Goal: Task Accomplishment & Management: Manage account settings

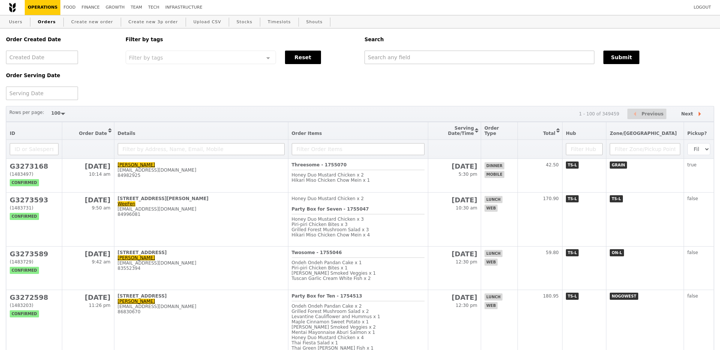
select select "100"
click at [412, 58] on input "text" at bounding box center [478, 57] width 229 height 13
paste input "G3271093"
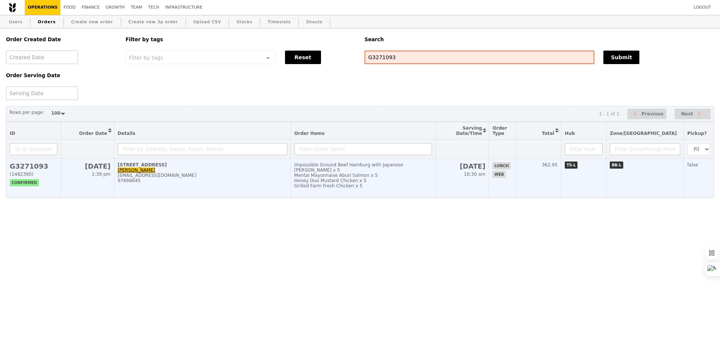
click at [419, 183] on div "Grilled Farm Fresh Chicken x 5" at bounding box center [363, 185] width 138 height 5
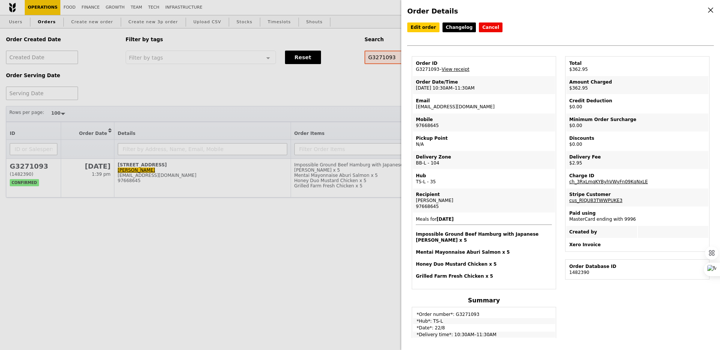
click at [298, 81] on div "Order Details Edit order Changelog Cancel Order ID G3271093 – View receipt Orde…" at bounding box center [360, 175] width 720 height 350
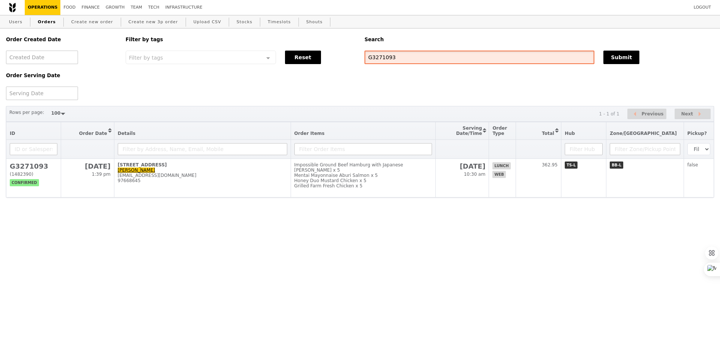
click at [398, 61] on input "G3271093" at bounding box center [479, 57] width 230 height 13
paste input "[EMAIL_ADDRESS][DOMAIN_NAME]"
type input "[EMAIL_ADDRESS][DOMAIN_NAME]"
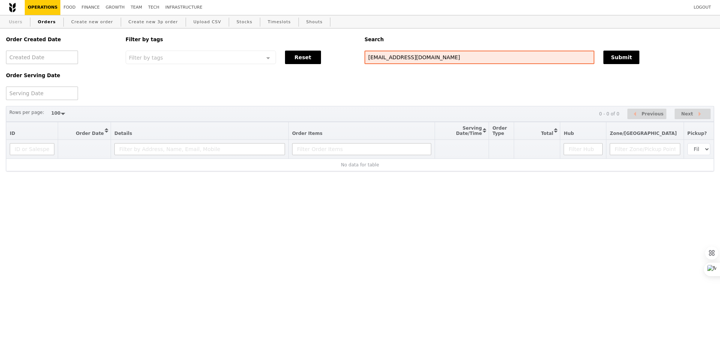
click at [21, 24] on link "Users" at bounding box center [15, 21] width 19 height 13
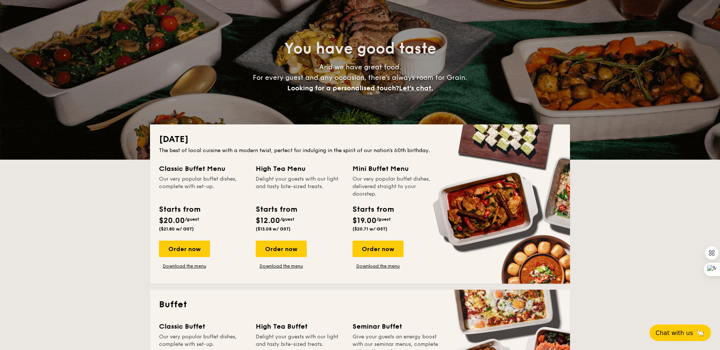
scroll to position [51, 0]
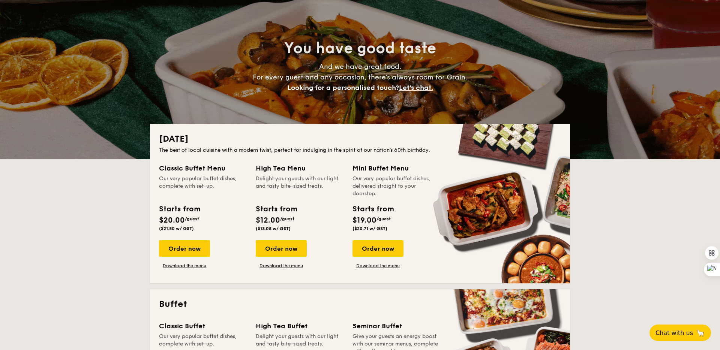
click at [279, 258] on div "Order now Download the menu" at bounding box center [281, 254] width 51 height 28
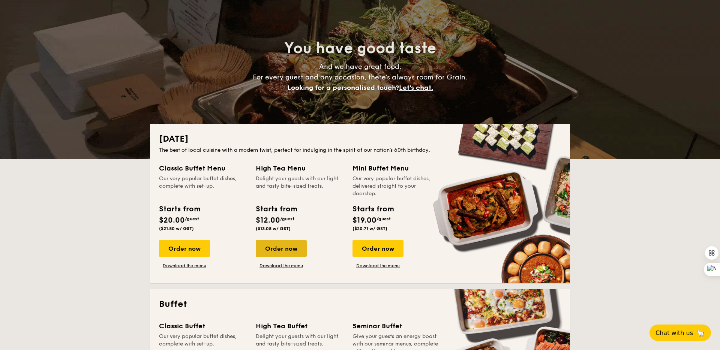
click at [275, 252] on div "Order now" at bounding box center [281, 248] width 51 height 16
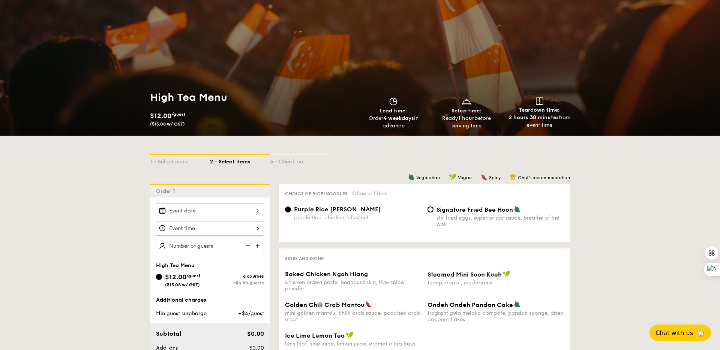
scroll to position [31, 0]
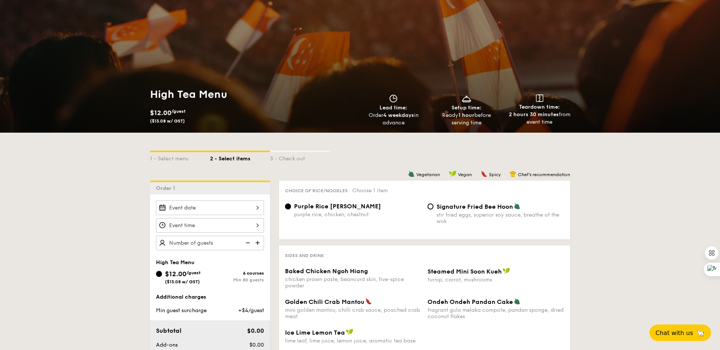
click at [228, 200] on div "High Tea Menu $12.00 /guest ($13.08 w/ GST) 6 courses Min 80 guests Additional …" at bounding box center [210, 282] width 120 height 174
click at [228, 205] on div at bounding box center [210, 208] width 108 height 15
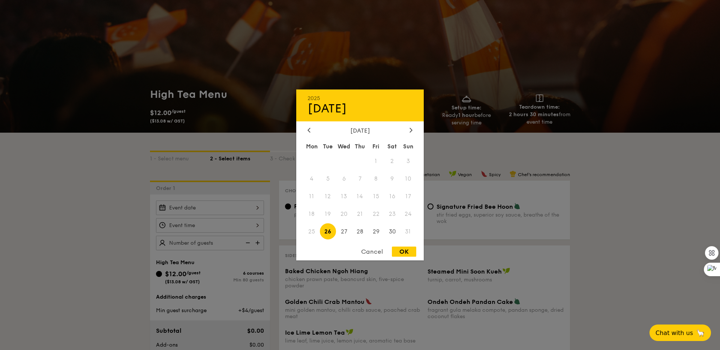
click at [374, 253] on div "Cancel" at bounding box center [372, 252] width 37 height 10
